Goal: Information Seeking & Learning: Compare options

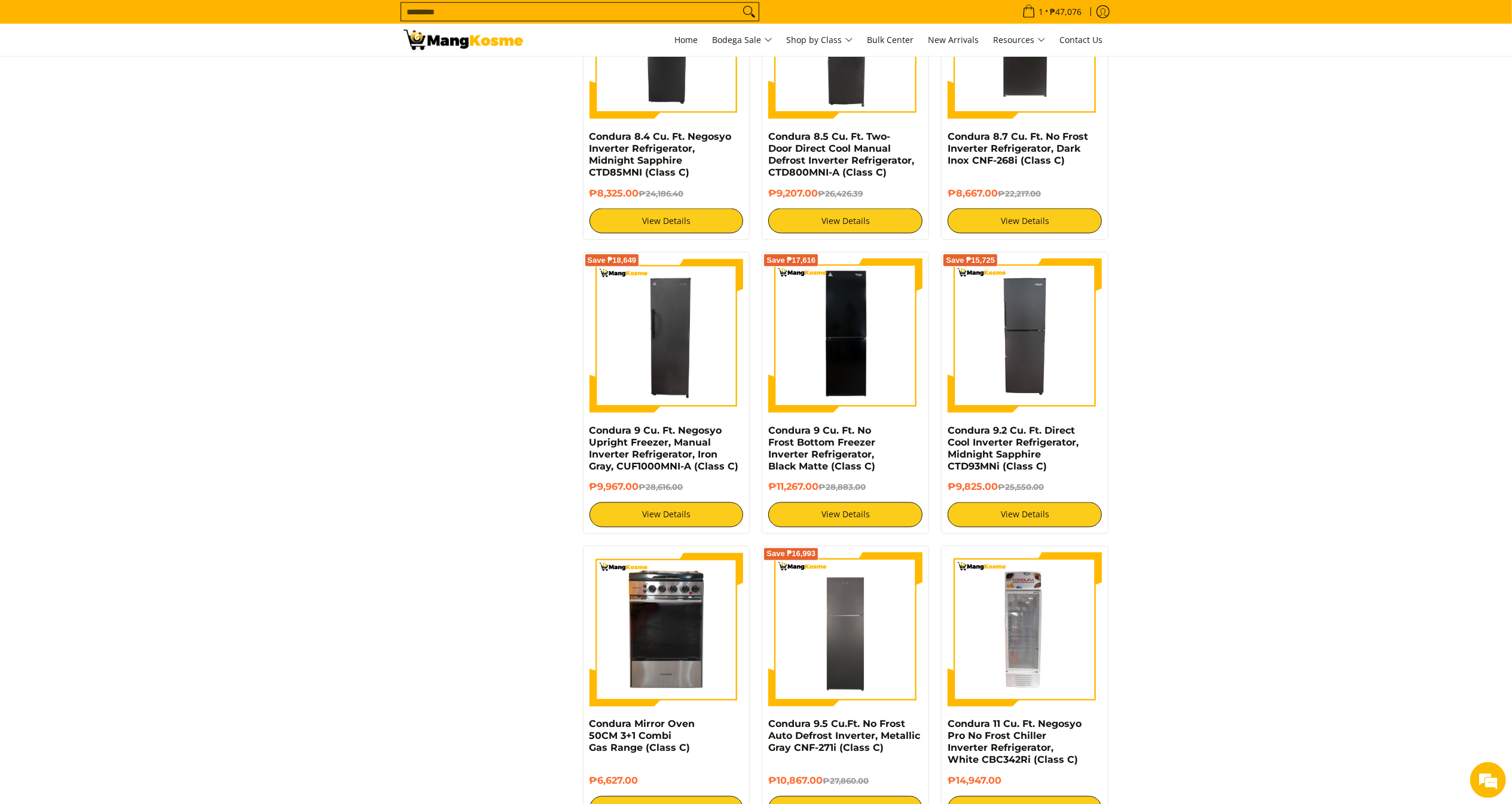
scroll to position [1802, 0]
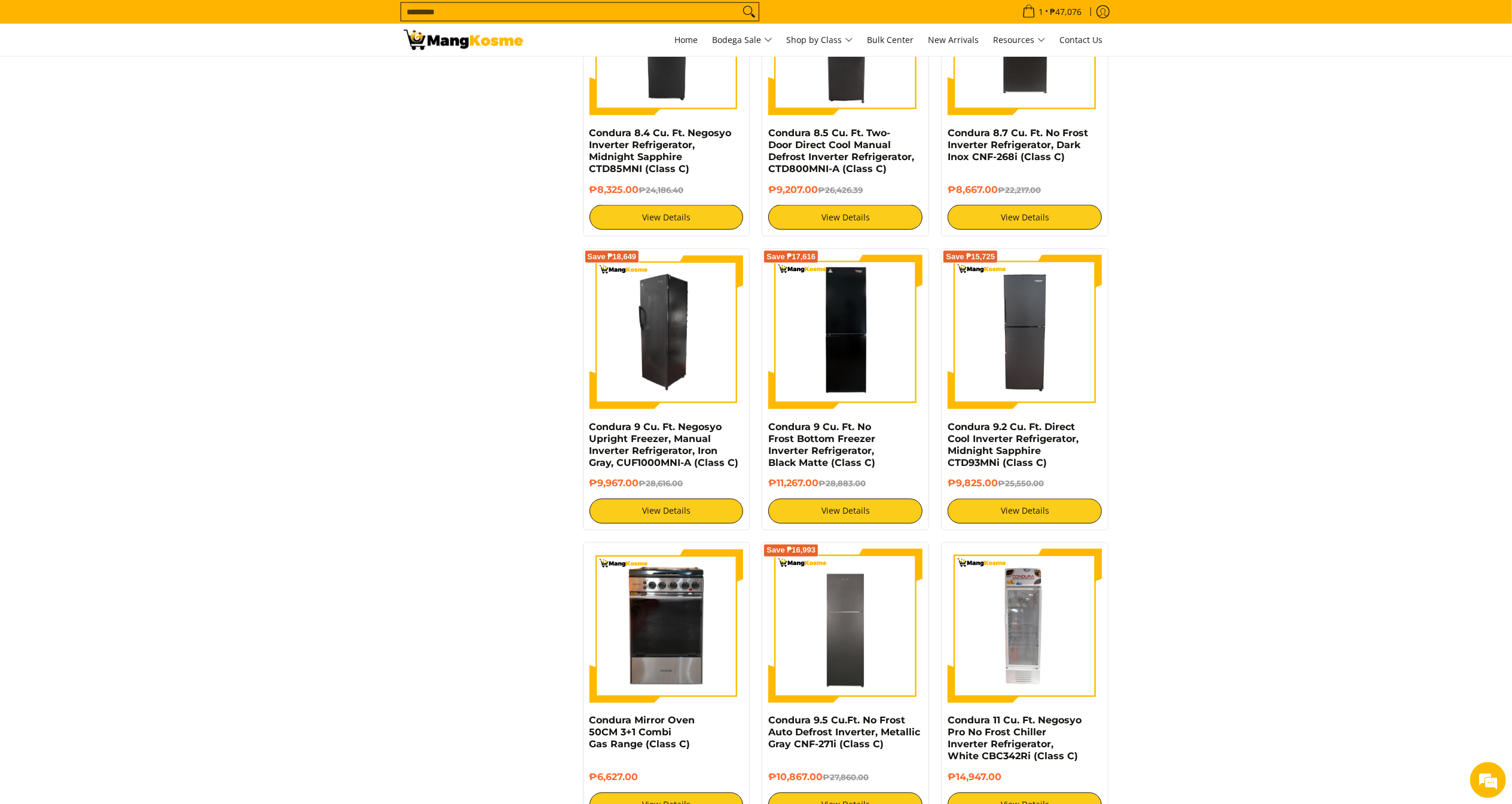
click at [622, 337] on img at bounding box center [667, 332] width 155 height 155
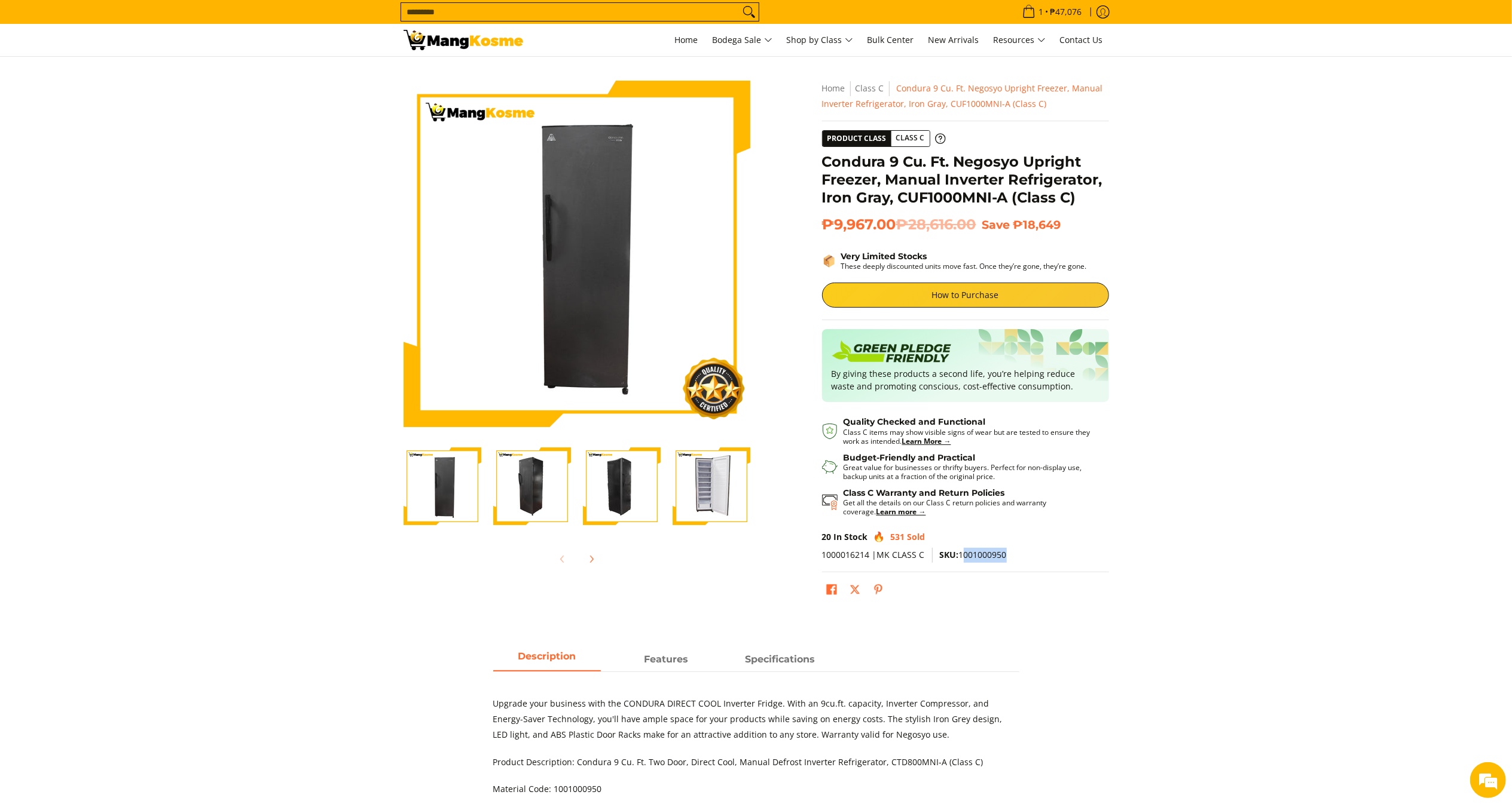
drag, startPoint x: 978, startPoint y: 558, endPoint x: 1037, endPoint y: 558, distance: 59.0
click at [1037, 558] on p "1000016214 |MK CLASS C SKU: 1001000950" at bounding box center [966, 559] width 287 height 24
click at [983, 558] on span "SKU: 1001000950" at bounding box center [973, 555] width 67 height 12
drag, startPoint x: 960, startPoint y: 558, endPoint x: 1031, endPoint y: 552, distance: 71.3
click at [1031, 552] on p "1000016214 |MK CLASS C SKU: 1001000950" at bounding box center [966, 559] width 287 height 24
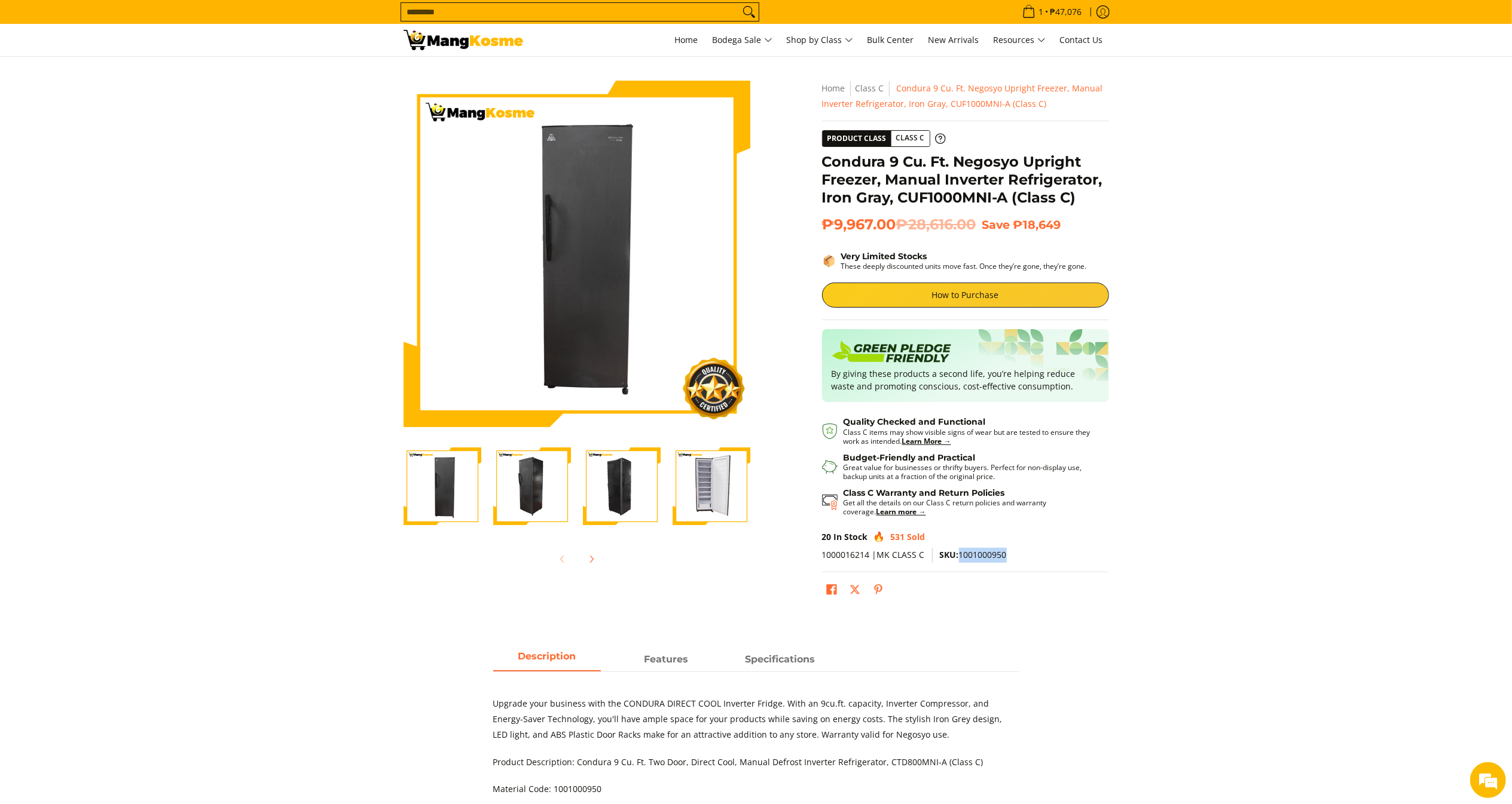
copy span "1001000950"
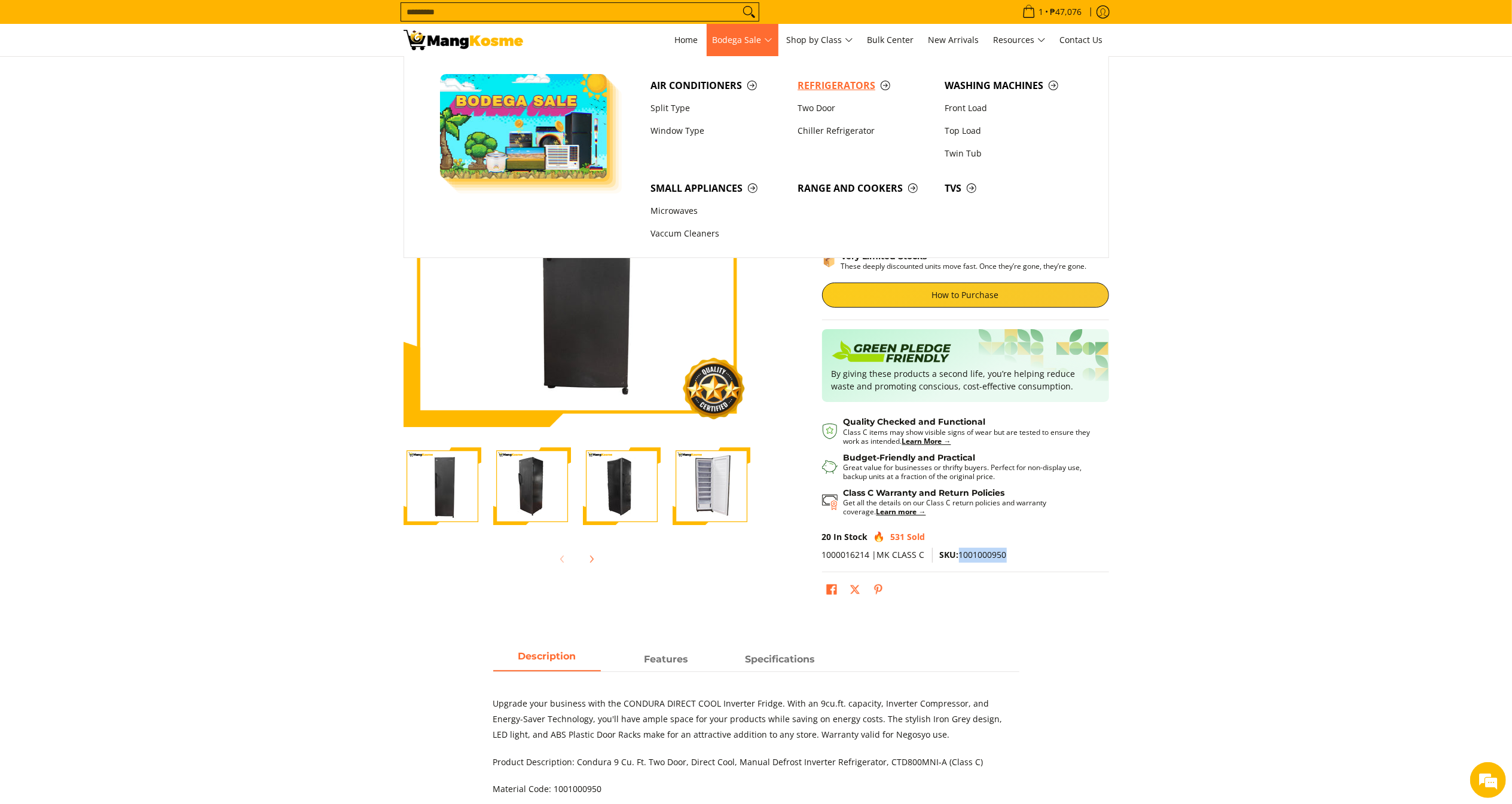
click at [804, 78] on span "Refrigerators" at bounding box center [865, 86] width 135 height 15
